Goal: Find specific page/section: Find specific page/section

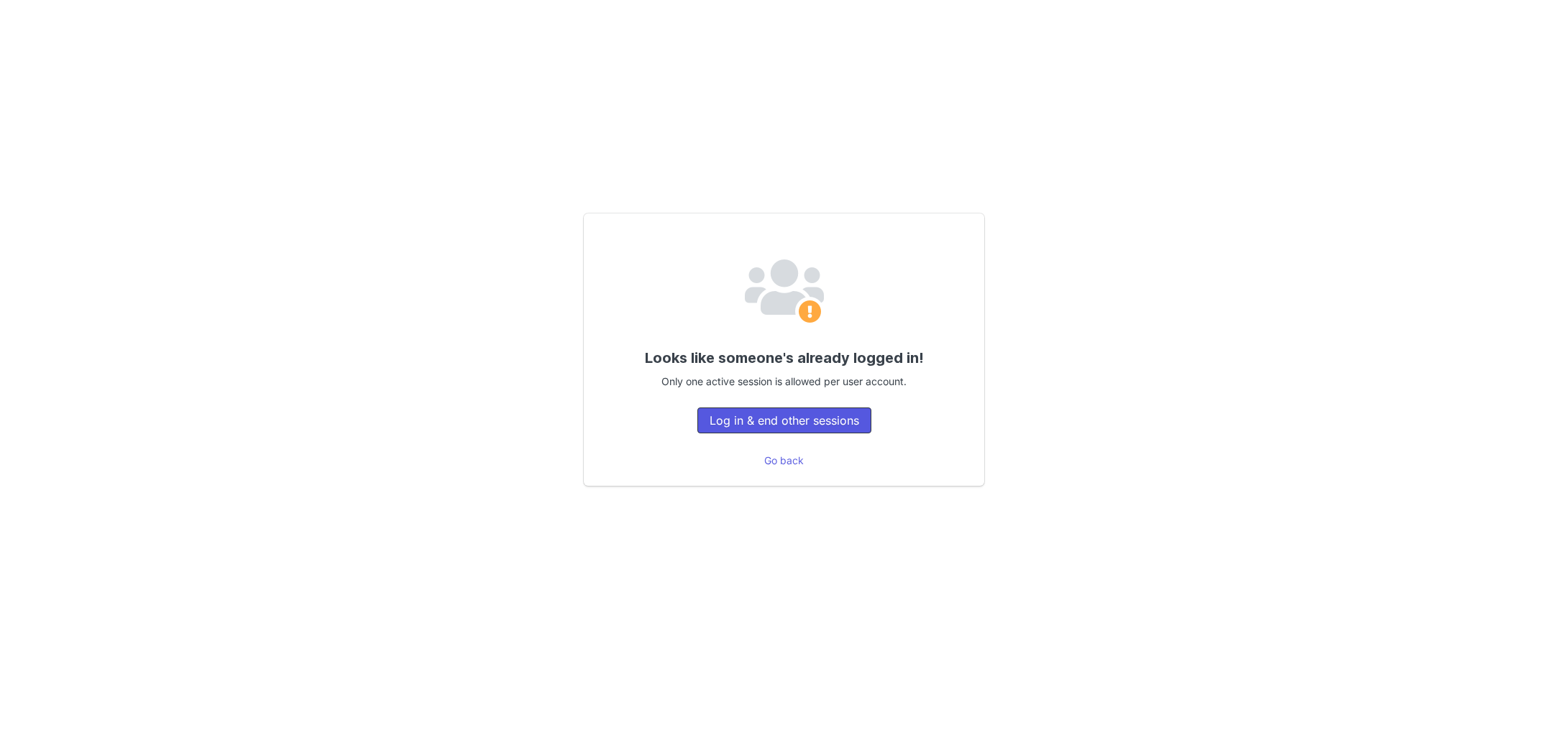
click at [792, 419] on button "Log in & end other sessions" at bounding box center [784, 421] width 174 height 26
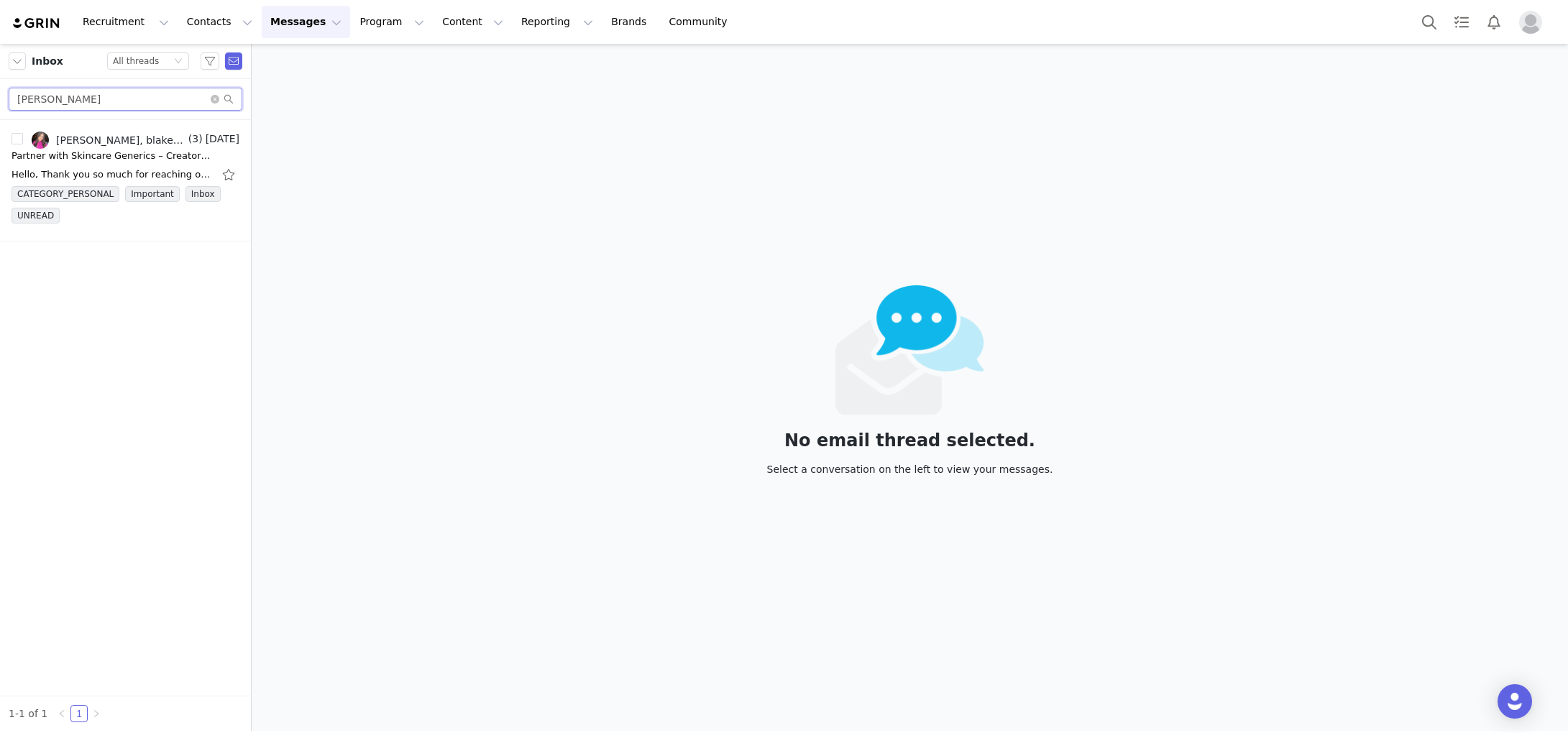
click at [91, 106] on input "Blake" at bounding box center [125, 99] width 234 height 23
click at [215, 102] on icon "icon: close-circle" at bounding box center [214, 98] width 9 height 9
click at [176, 100] on input "text" at bounding box center [125, 99] width 234 height 23
paste input "kelly Jace"
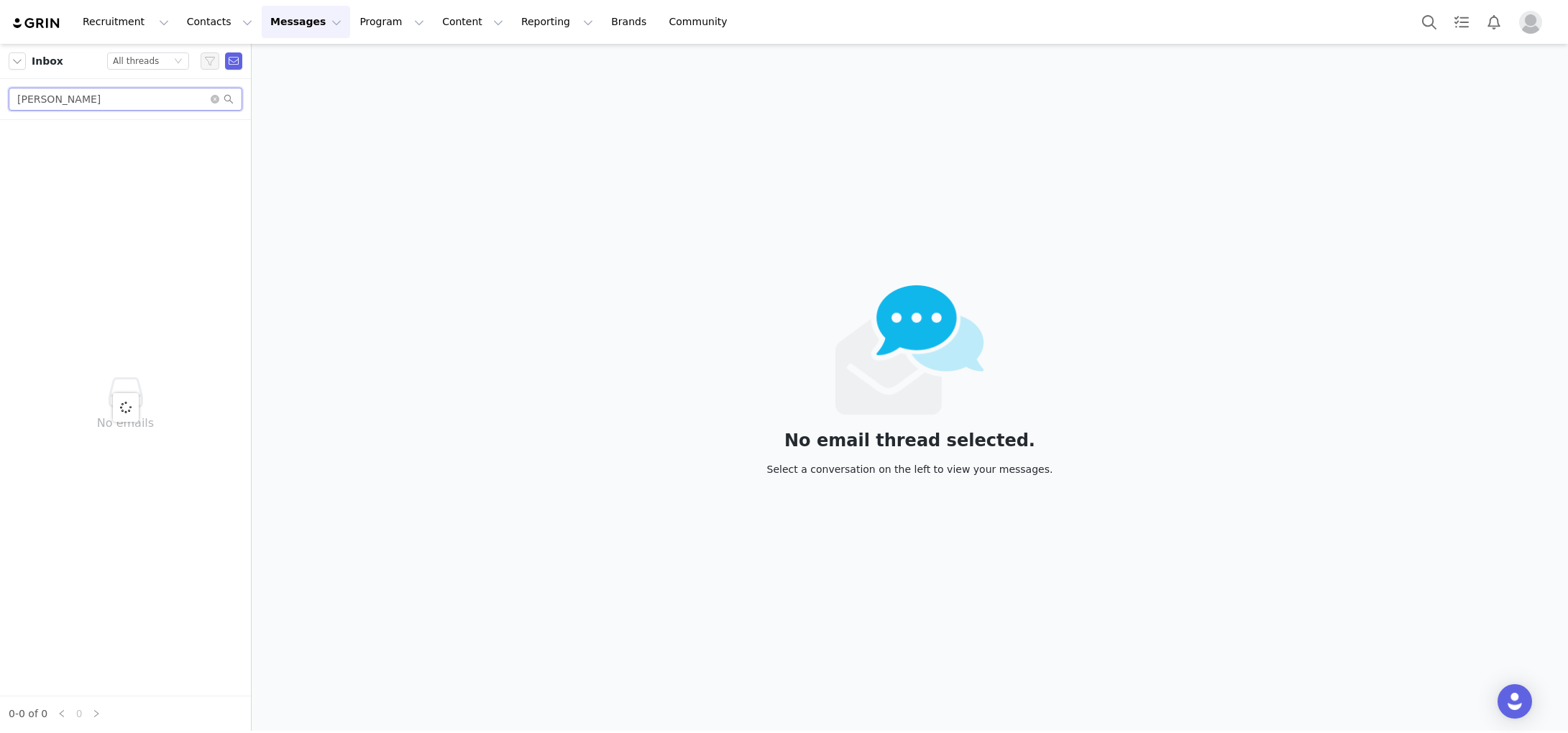
type input "kelly"
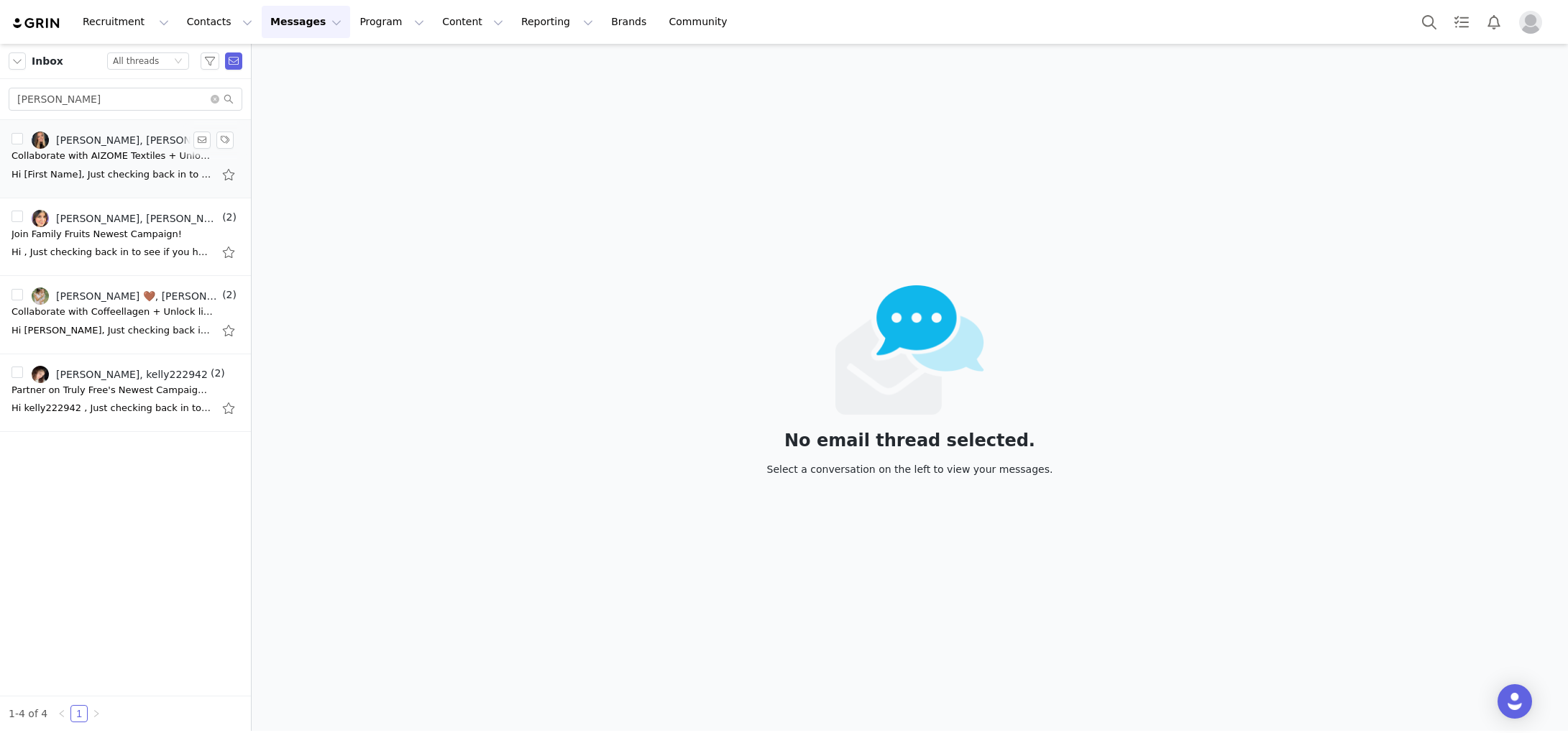
click at [128, 153] on div "Collaborate with AIZOME Textiles + Unlock Lifetime Savings!" at bounding box center [112, 155] width 202 height 14
